Goal: Obtain resource: Download file/media

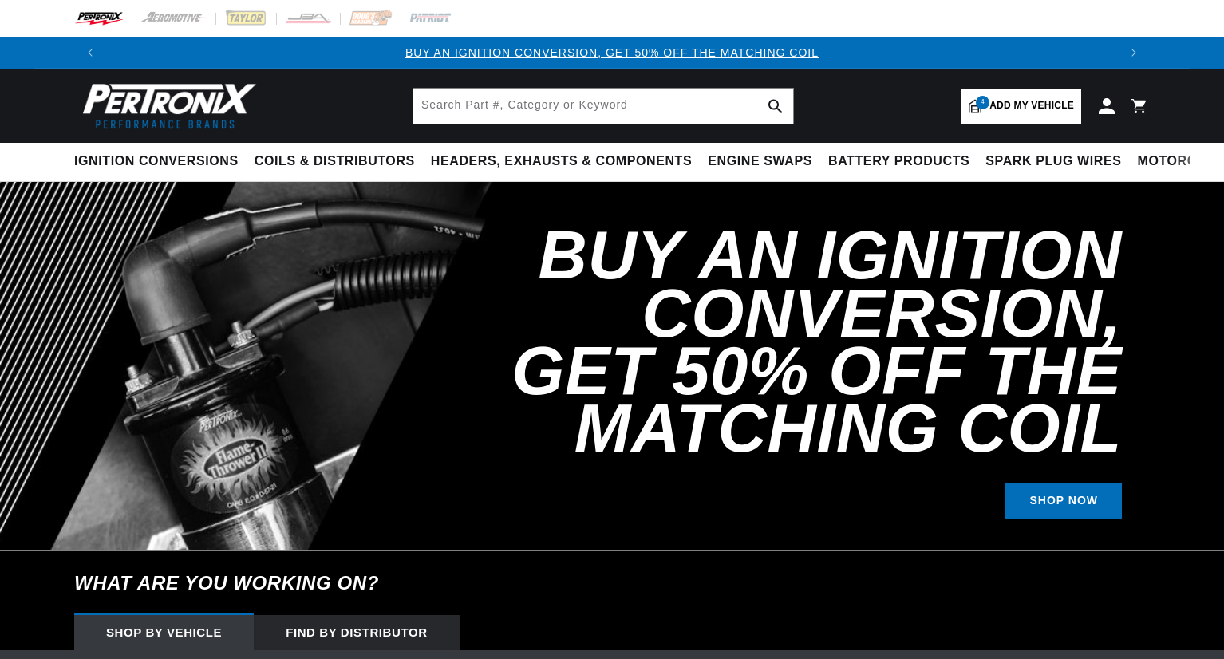
select select "1970"
select select "Ford"
select select "Mustang"
select select "351cid-5.8L"
click at [559, 107] on input "text" at bounding box center [603, 106] width 380 height 35
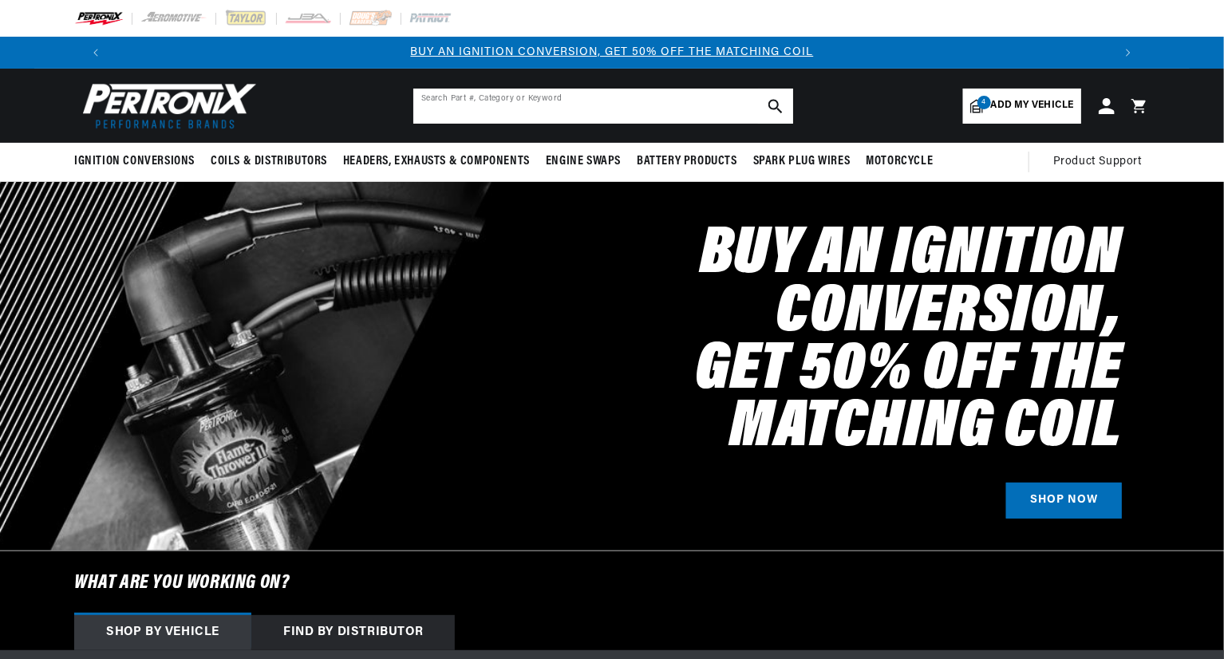
paste input "D134620"
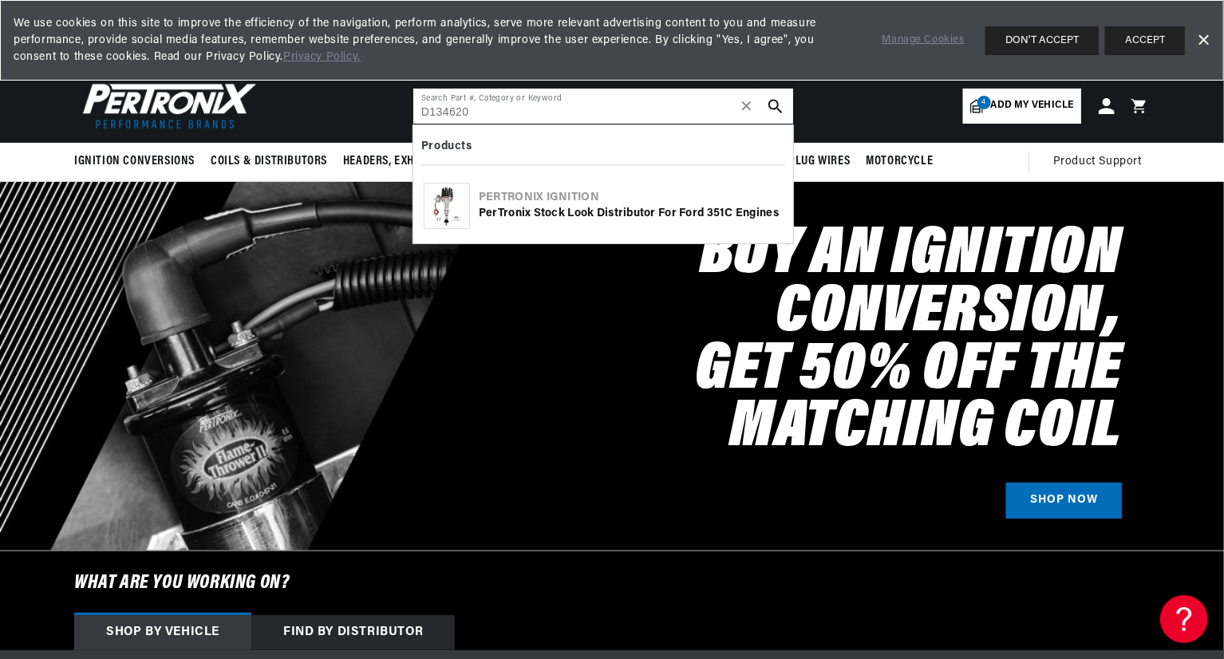
type input "D134620"
click at [563, 207] on div "PerTronix Stock Look Distributor for Ford 351C Engines" at bounding box center [631, 214] width 304 height 16
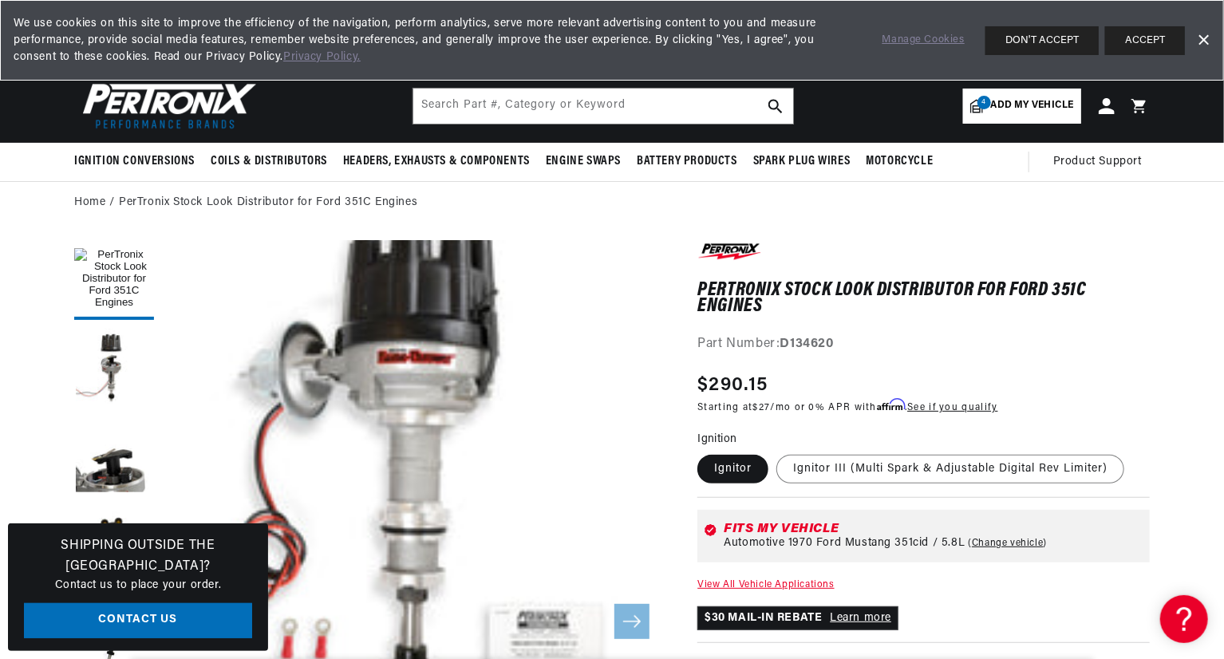
click at [1128, 34] on button "ACCEPT" at bounding box center [1145, 40] width 80 height 29
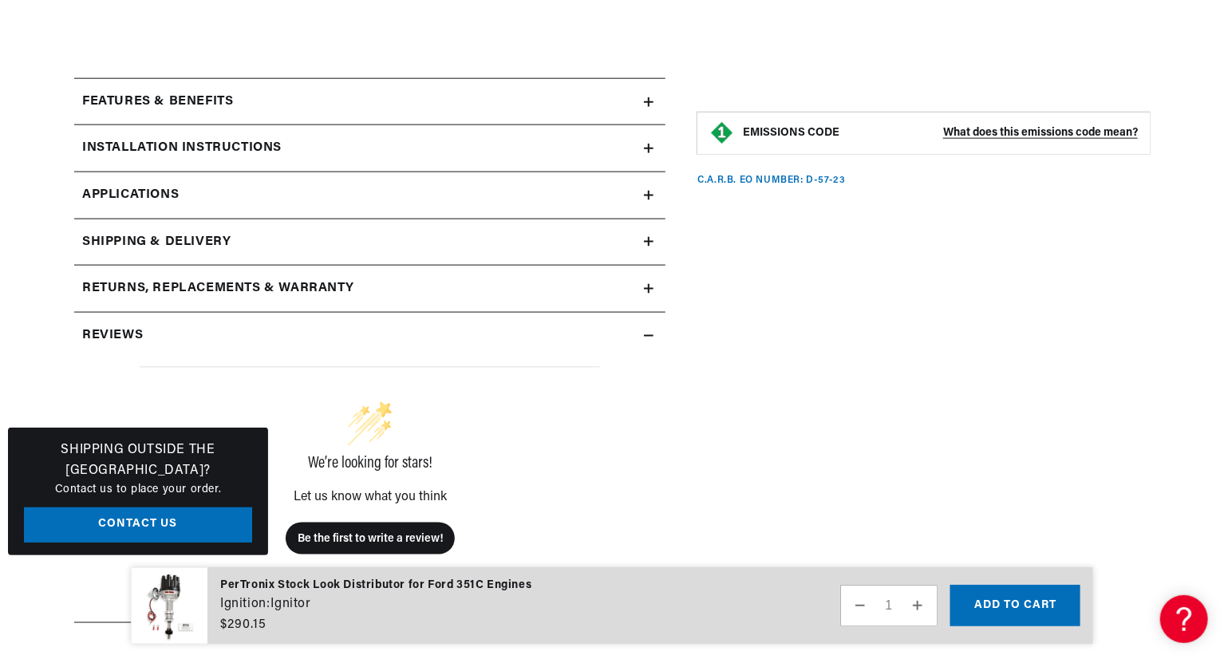
click at [433, 146] on div "Installation instructions" at bounding box center [359, 148] width 570 height 21
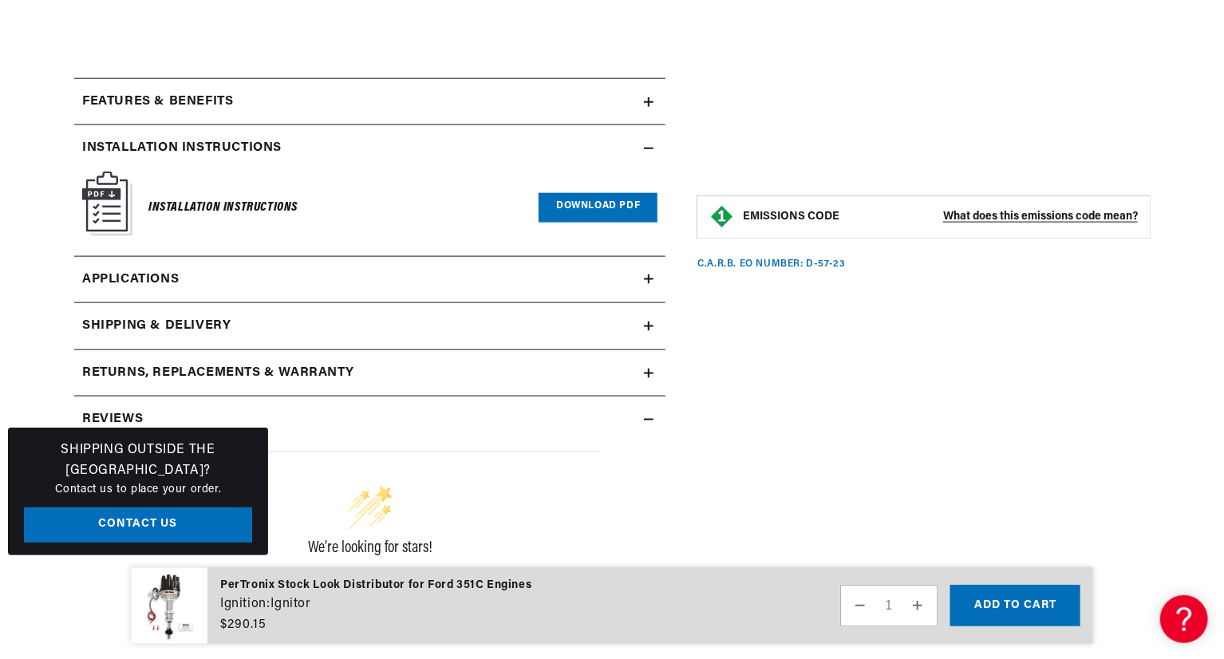
click at [591, 210] on link "Download PDF" at bounding box center [598, 208] width 119 height 30
